Goal: Task Accomplishment & Management: Use online tool/utility

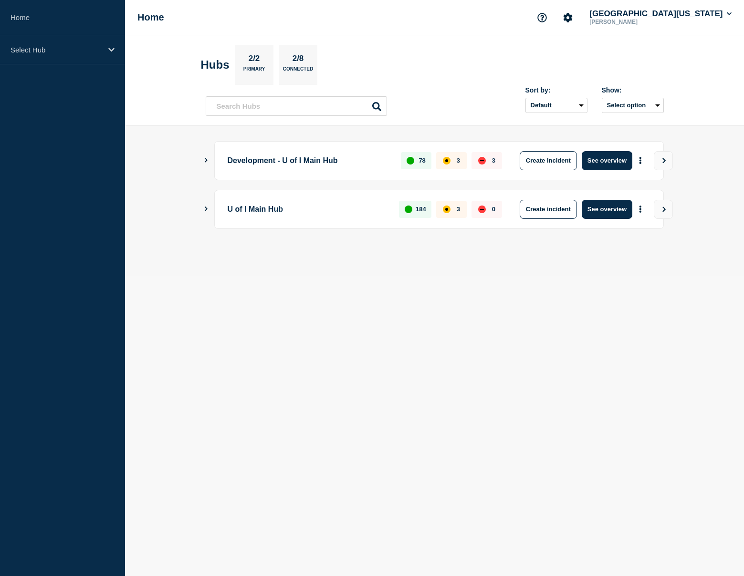
click at [280, 206] on p "U of I Main Hub" at bounding box center [308, 209] width 161 height 19
click at [200, 219] on main "Development - U of I Main Hub 78 3 3 Create incident See overview U of I Main H…" at bounding box center [434, 201] width 619 height 150
click at [206, 212] on button "Show Connected Hubs" at bounding box center [206, 209] width 5 height 7
click at [218, 160] on div "Development - U of I Main Hub 78 3 3 Create incident See overview" at bounding box center [438, 160] width 449 height 39
click at [211, 160] on div "Development - U of I Main Hub 78 3 3 Create incident See overview" at bounding box center [435, 160] width 458 height 39
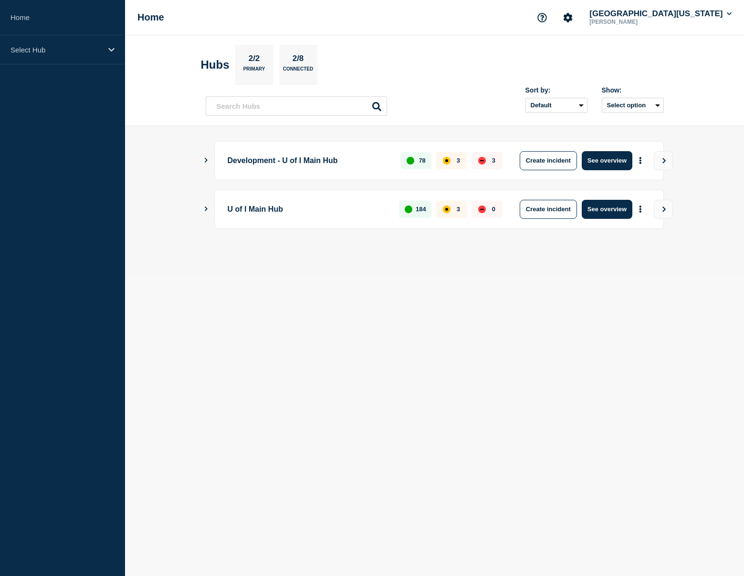
click at [69, 66] on aside "Home Select Hub" at bounding box center [62, 288] width 125 height 576
click at [71, 46] on p "Select Hub" at bounding box center [56, 50] width 92 height 8
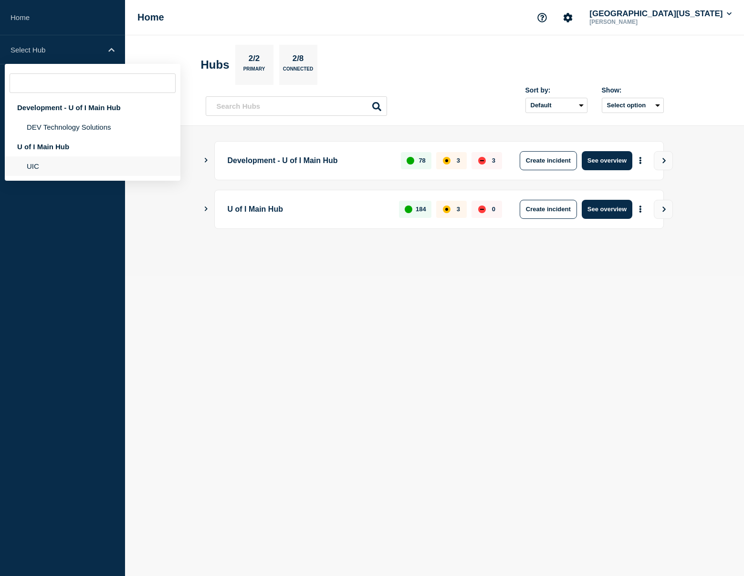
click at [52, 172] on li "UIC" at bounding box center [93, 166] width 176 height 20
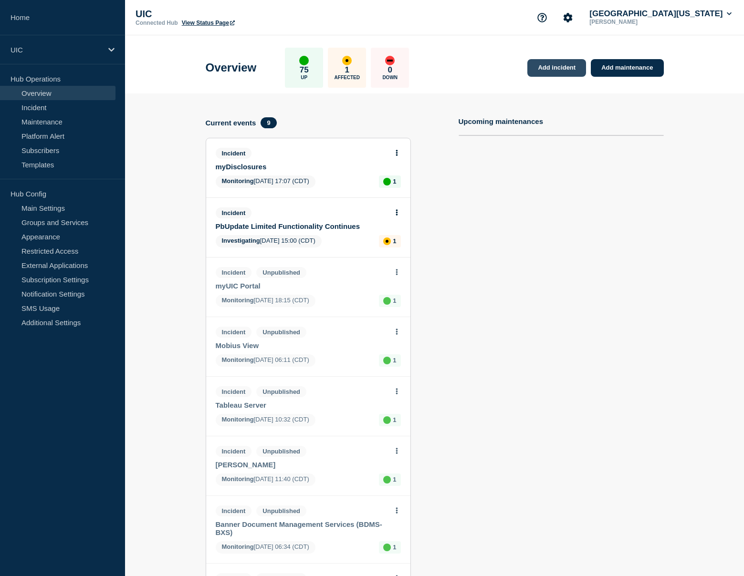
click at [566, 69] on link "Add incident" at bounding box center [556, 68] width 59 height 18
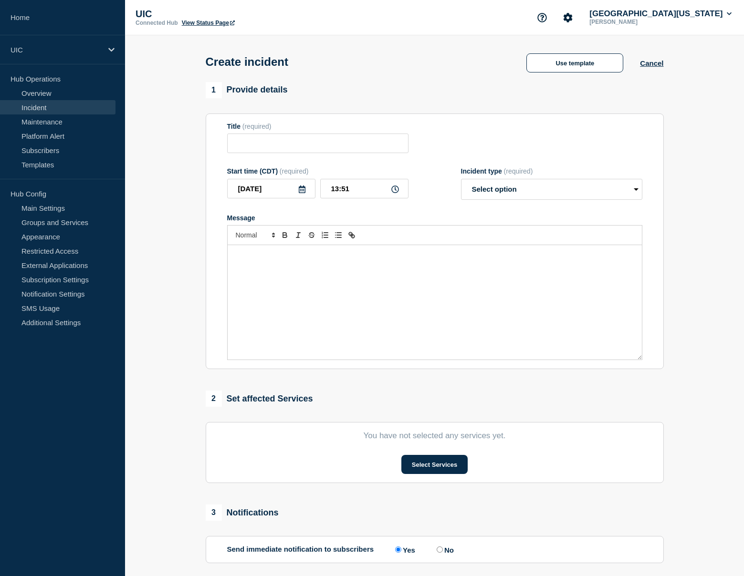
click at [641, 70] on div "Use template Cancel" at bounding box center [587, 62] width 154 height 20
click at [646, 60] on button "Cancel" at bounding box center [651, 63] width 23 height 8
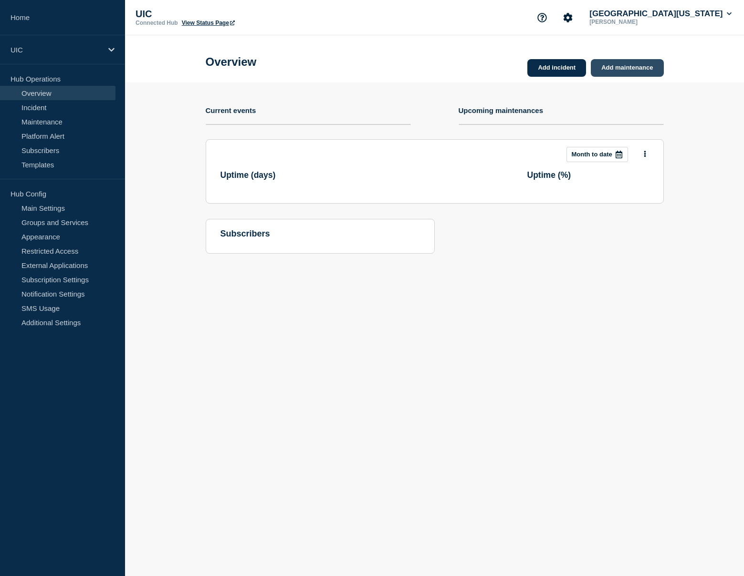
click at [635, 68] on link "Add maintenance" at bounding box center [627, 68] width 73 height 18
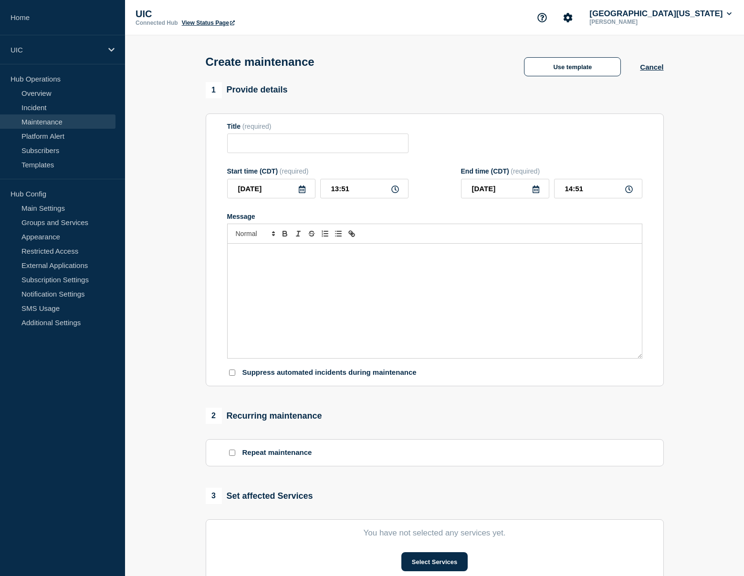
click at [558, 57] on div "Create maintenance Use template Cancel" at bounding box center [434, 58] width 479 height 47
click at [542, 81] on div "Create maintenance Use template Cancel" at bounding box center [434, 58] width 479 height 47
click at [545, 56] on div "Create maintenance Use template Cancel" at bounding box center [434, 58] width 479 height 47
click at [541, 63] on button "Use template" at bounding box center [572, 66] width 97 height 19
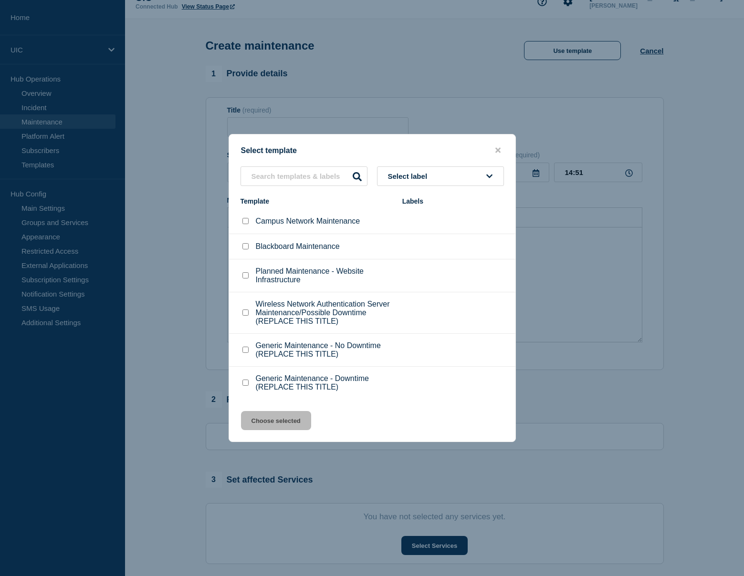
scroll to position [18, 0]
click at [285, 218] on p "Campus Network Maintenance" at bounding box center [308, 221] width 104 height 9
click at [249, 222] on li "Campus Network Maintenance" at bounding box center [372, 221] width 286 height 25
click at [246, 218] on input "Campus Network Maintenance checkbox" at bounding box center [245, 221] width 6 height 6
checkbox input "true"
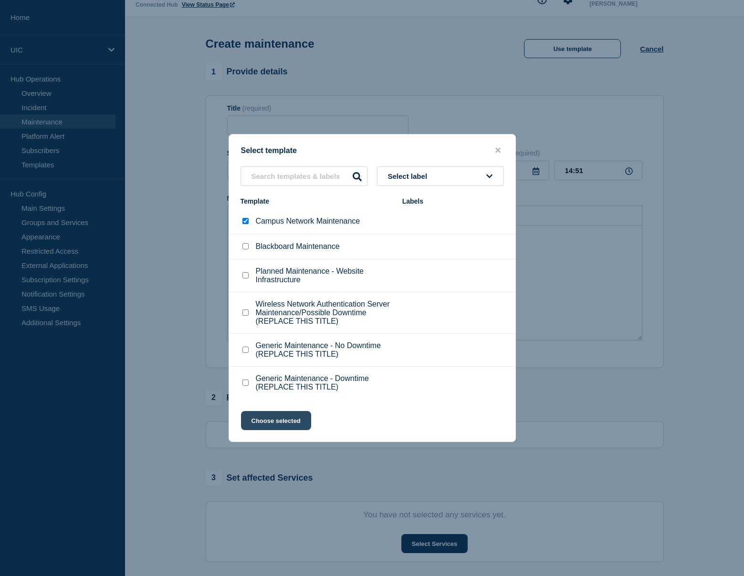
click at [283, 430] on button "Choose selected" at bounding box center [276, 420] width 70 height 19
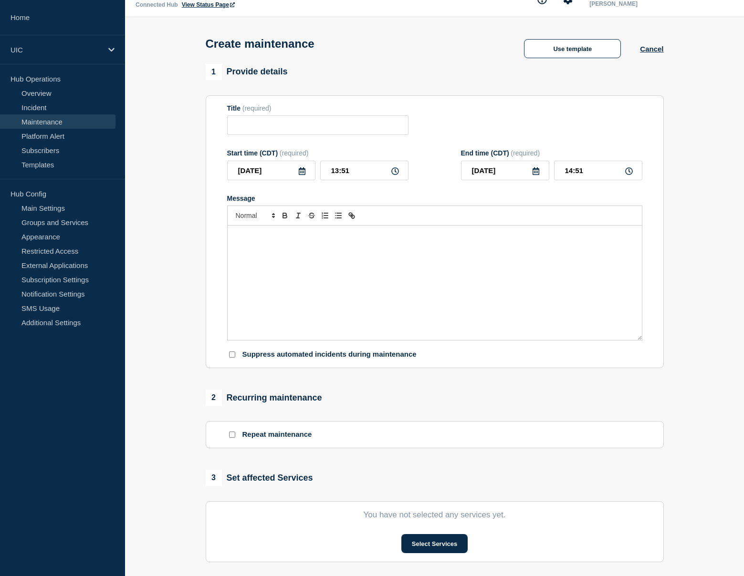
type input "Campus Network Maintenance"
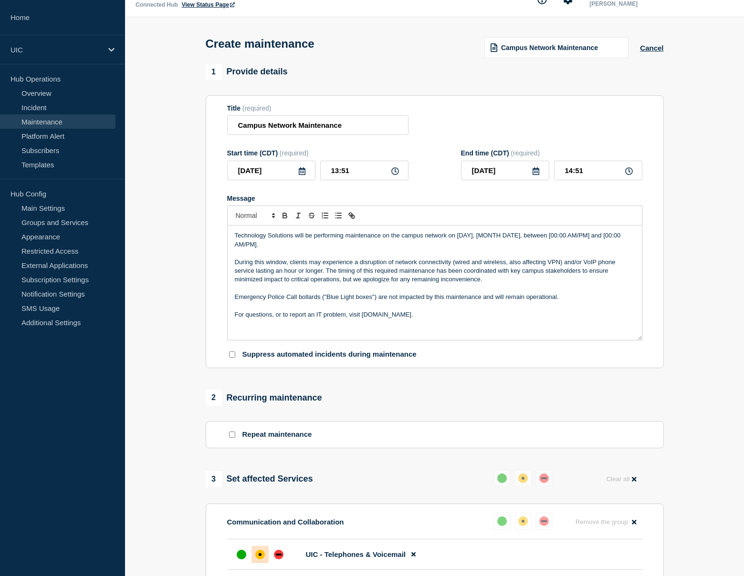
click at [351, 245] on p "Technology Solutions will be performing maintenance on the campus network on [D…" at bounding box center [435, 240] width 400 height 18
click at [343, 247] on p "Technology Solutions will be performing maintenance on the campus network on [D…" at bounding box center [435, 240] width 400 height 18
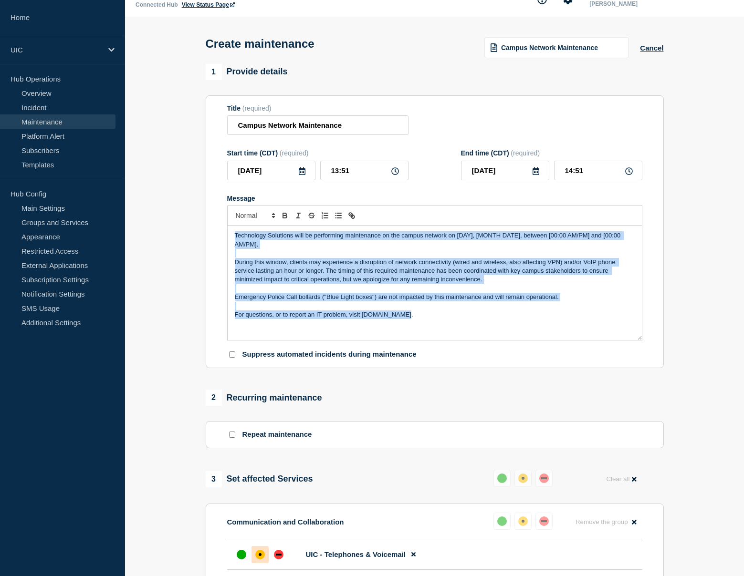
copy div "Technology Solutions will be performing maintenance on the campus network on [D…"
